Goal: Check status: Check status

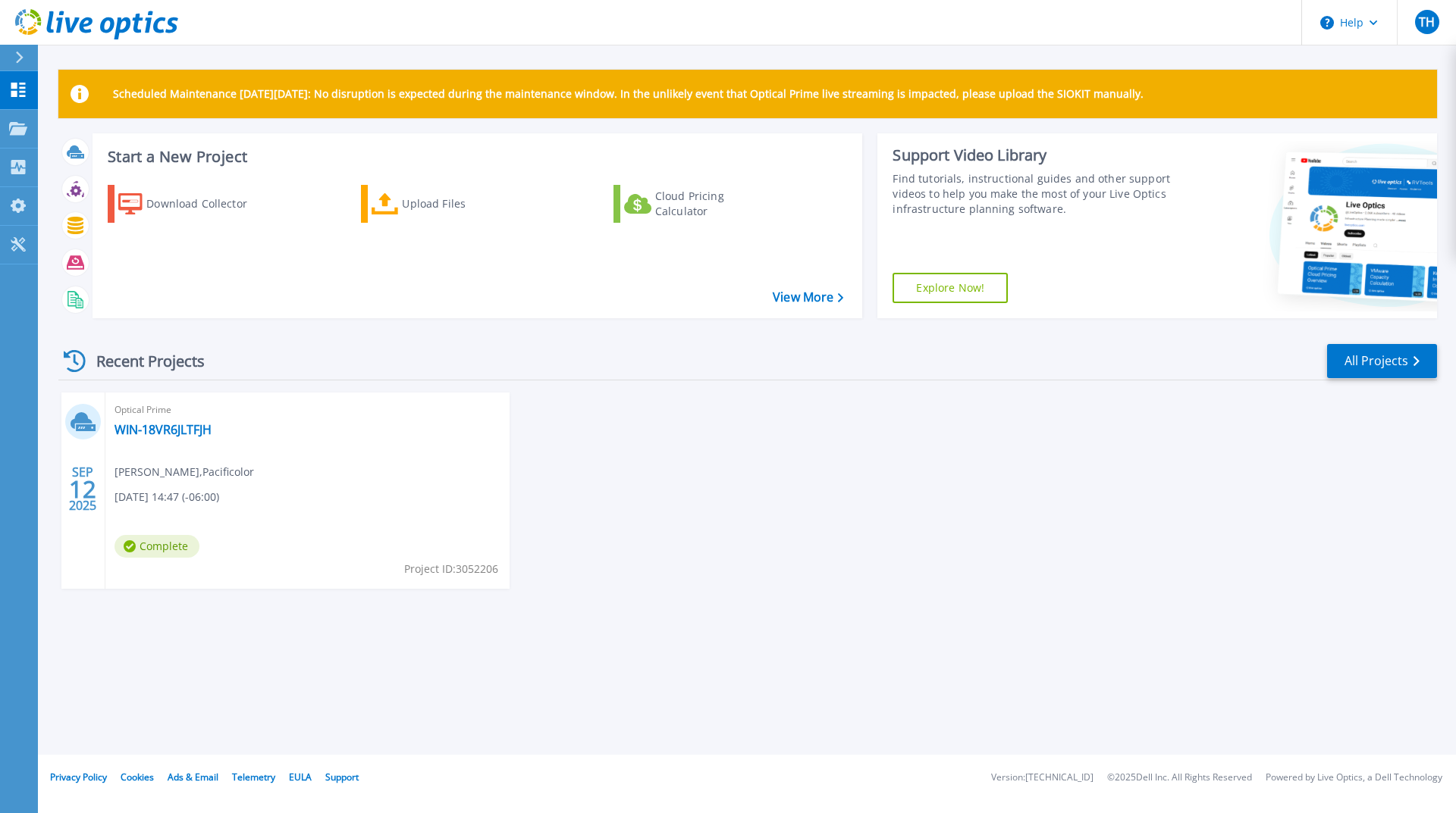
click at [774, 645] on div "Scheduled Maintenance on Monday 22nd September: No disruption is expected durin…" at bounding box center [747, 377] width 1418 height 755
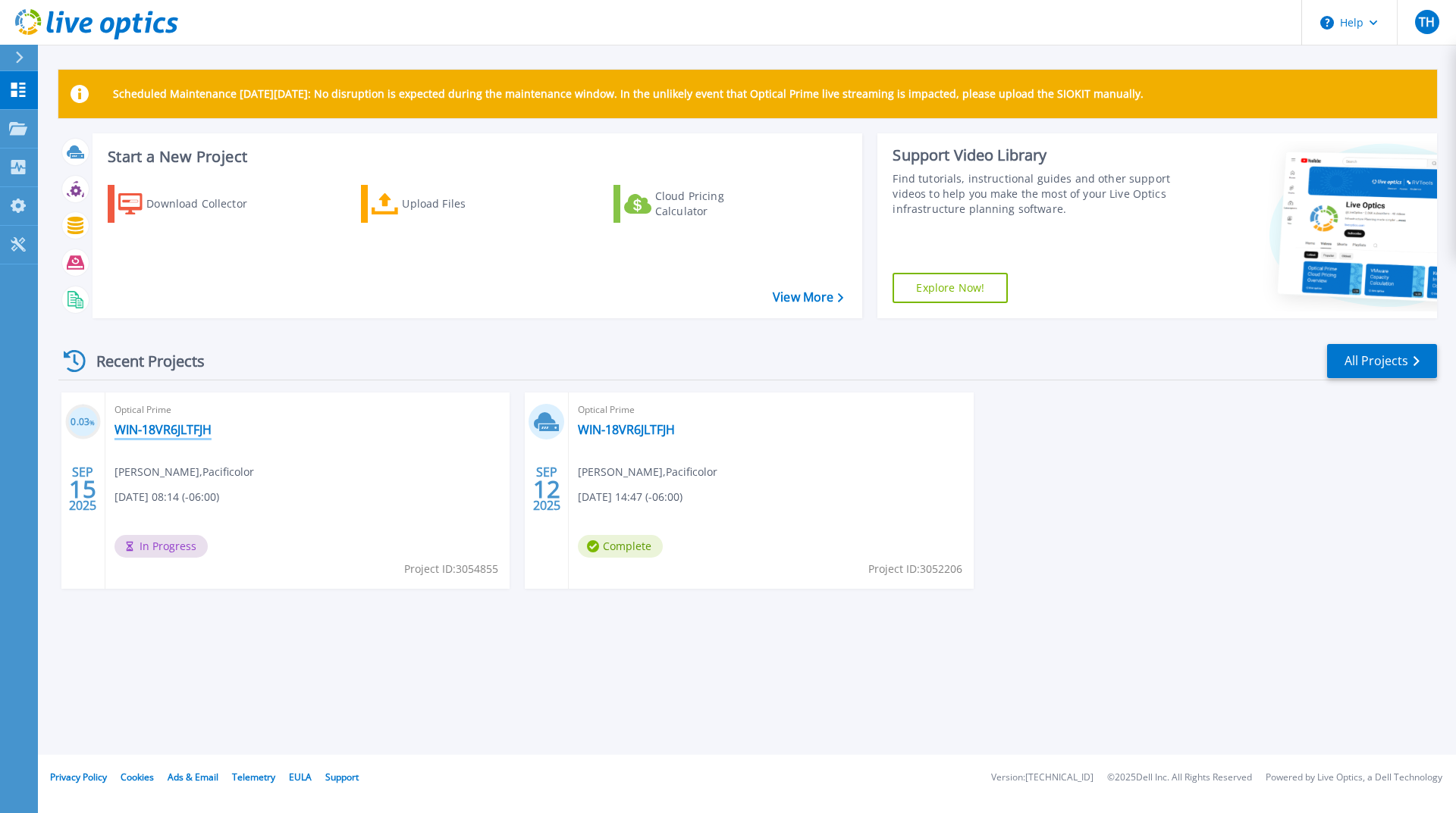
click at [172, 428] on link "WIN-18VR6JLTFJH" at bounding box center [163, 430] width 97 height 15
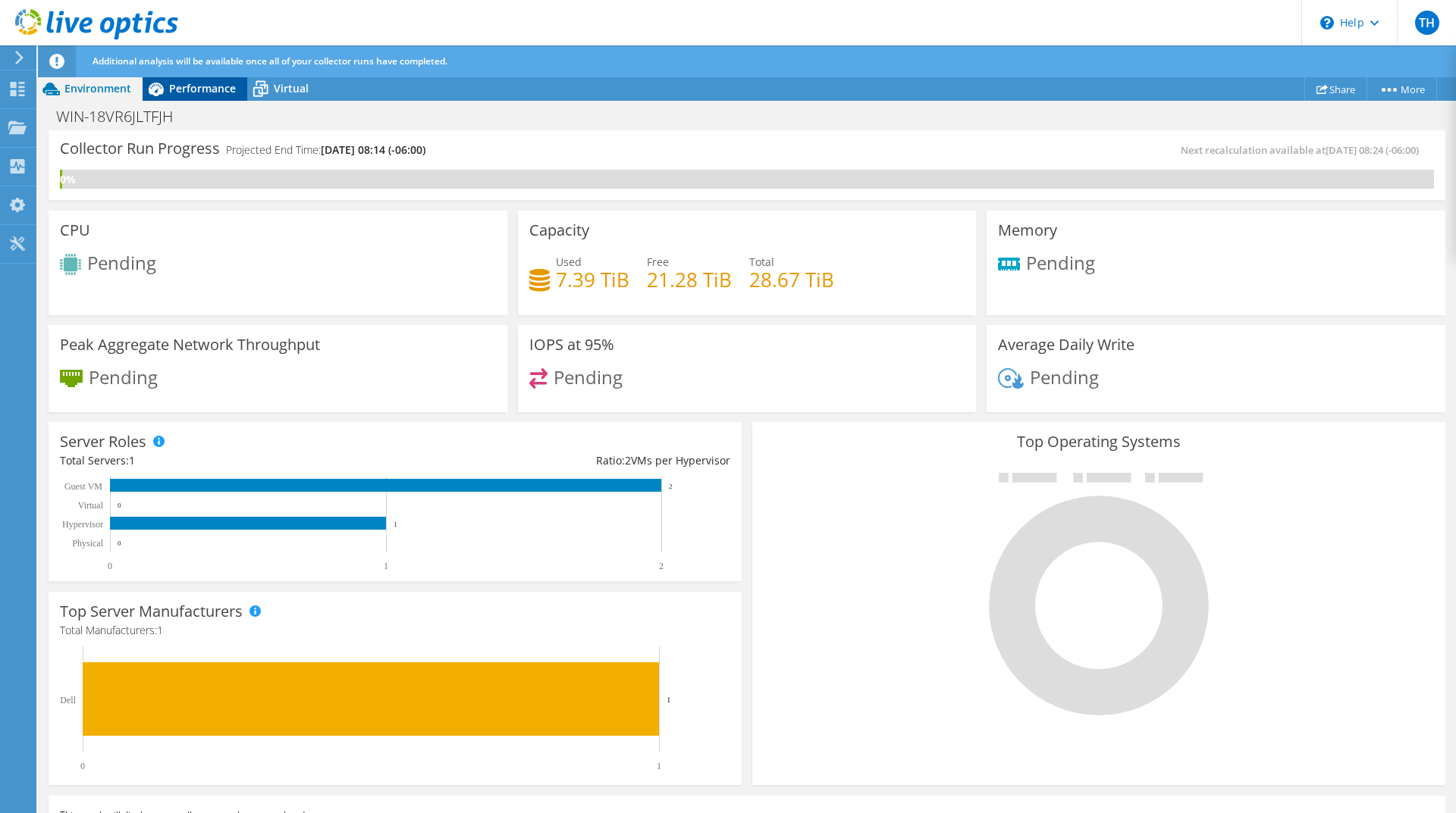
click at [203, 84] on span "Performance" at bounding box center [202, 88] width 67 height 14
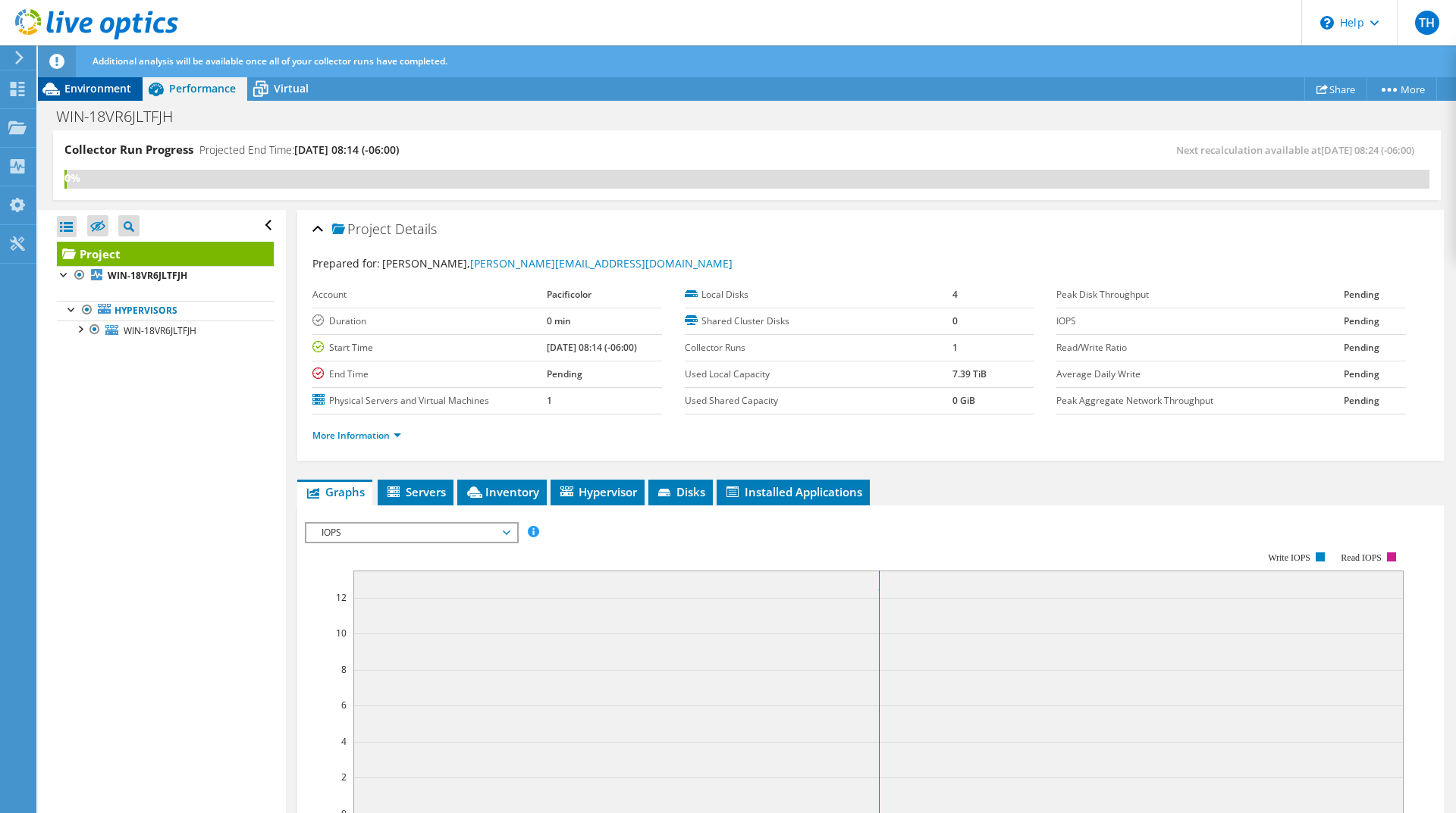
click at [98, 87] on span "Environment" at bounding box center [98, 88] width 67 height 14
